Goal: Task Accomplishment & Management: Use online tool/utility

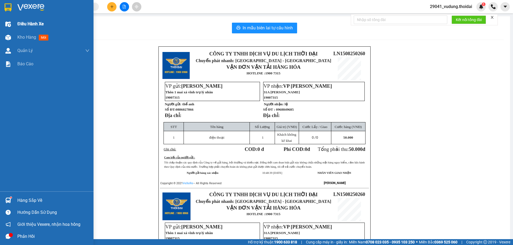
click at [25, 26] on span "Điều hành xe" at bounding box center [30, 24] width 26 height 7
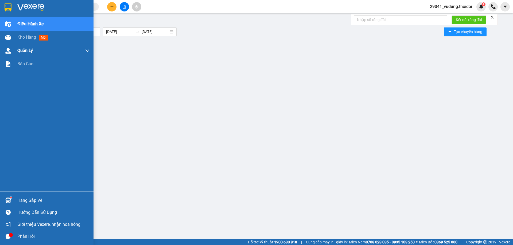
drag, startPoint x: 20, startPoint y: 37, endPoint x: 21, endPoint y: 51, distance: 13.6
click at [20, 37] on span "Kho hàng" at bounding box center [26, 37] width 19 height 5
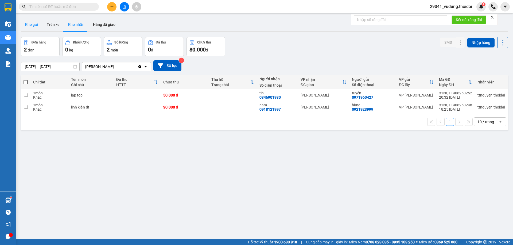
click at [32, 26] on button "Kho gửi" at bounding box center [32, 24] width 22 height 13
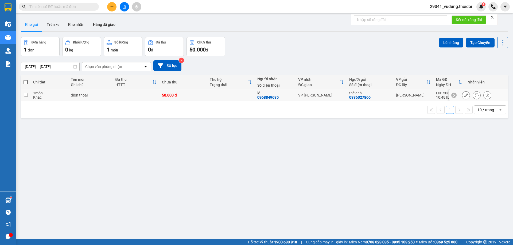
click at [27, 96] on input "checkbox" at bounding box center [26, 95] width 4 height 4
checkbox input "true"
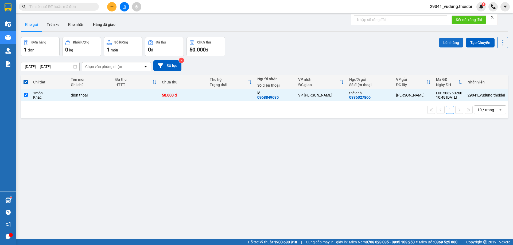
click at [445, 43] on button "Lên hàng" at bounding box center [451, 43] width 24 height 10
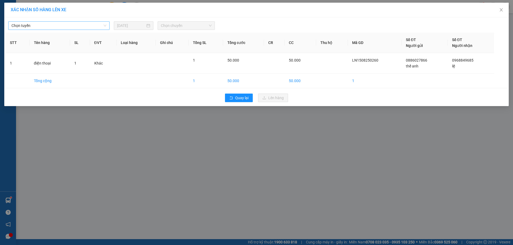
click at [63, 24] on span "Chọn tuyến" at bounding box center [58, 26] width 95 height 8
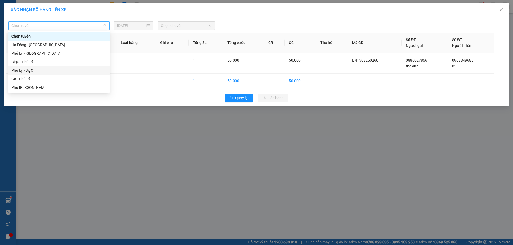
click at [31, 70] on div "Phủ Lý - BigC" at bounding box center [58, 71] width 95 height 6
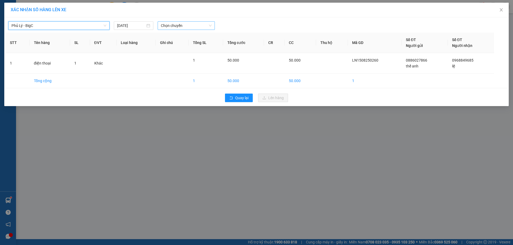
click at [171, 26] on span "Chọn chuyến" at bounding box center [186, 26] width 51 height 8
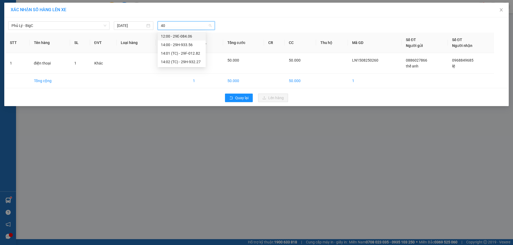
type input "406"
click at [173, 36] on div "12:00 - 29E-084.06" at bounding box center [182, 36] width 42 height 6
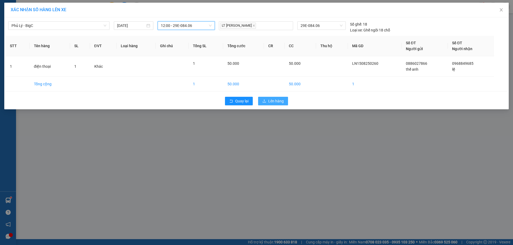
click at [262, 102] on button "Lên hàng" at bounding box center [273, 101] width 30 height 9
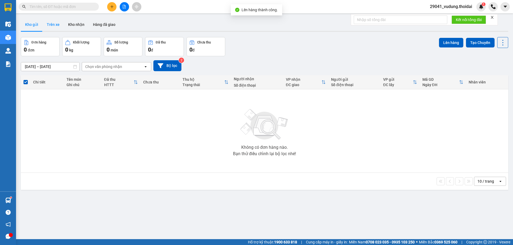
click at [54, 25] on button "Trên xe" at bounding box center [52, 24] width 21 height 13
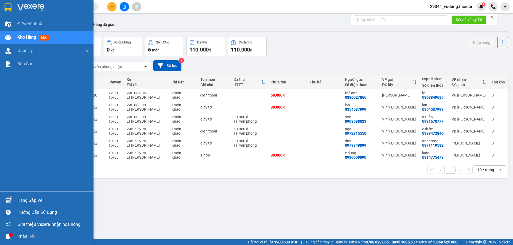
click at [37, 199] on div "Hàng sắp về" at bounding box center [53, 201] width 72 height 8
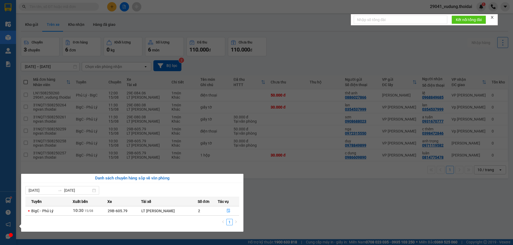
click at [276, 214] on section "Kết quả tìm kiếm ( 0 ) Bộ lọc No Data 29041_vudung.thoidai 1 Điều hành xe Kho h…" at bounding box center [256, 122] width 513 height 245
